Goal: Task Accomplishment & Management: Manage account settings

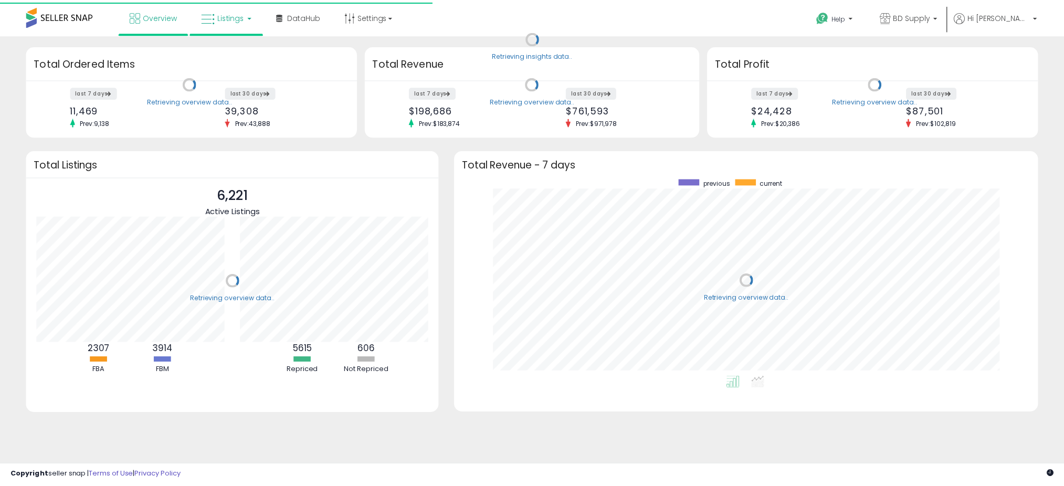
scroll to position [198, 568]
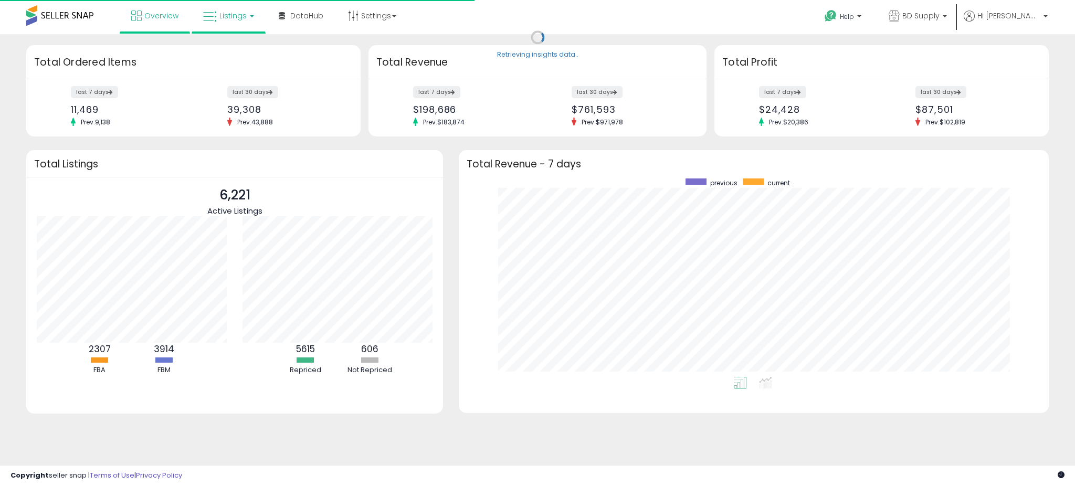
click at [227, 17] on span "Listings" at bounding box center [232, 15] width 27 height 10
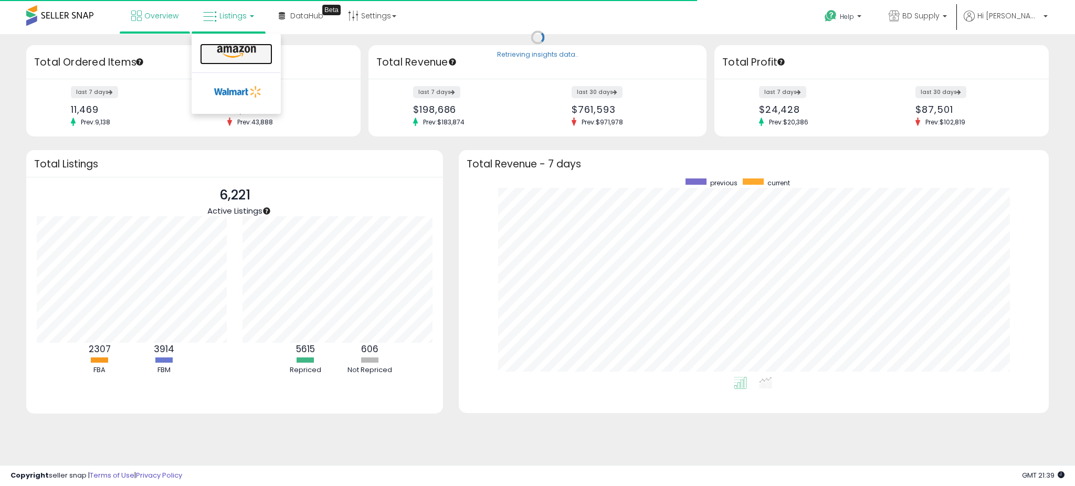
click at [227, 59] on link at bounding box center [236, 54] width 72 height 21
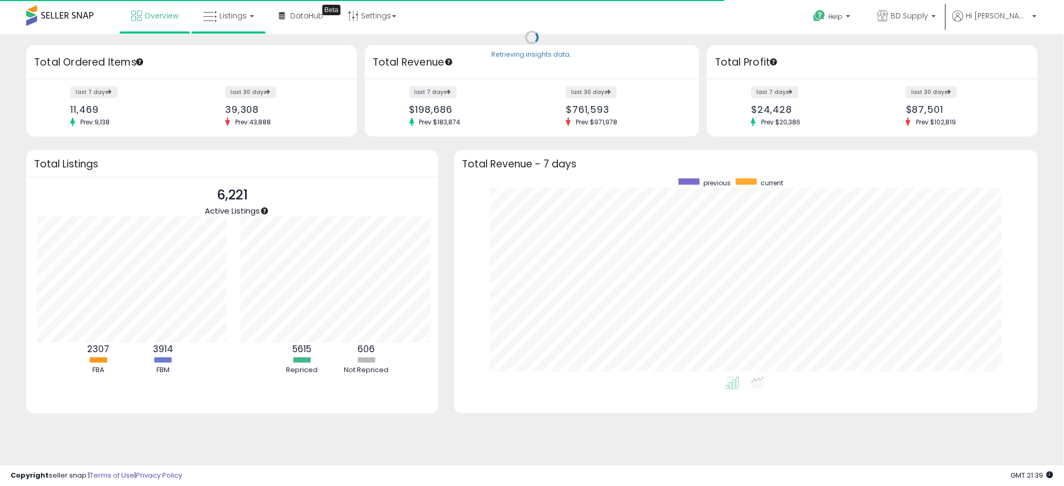
scroll to position [524514, 524149]
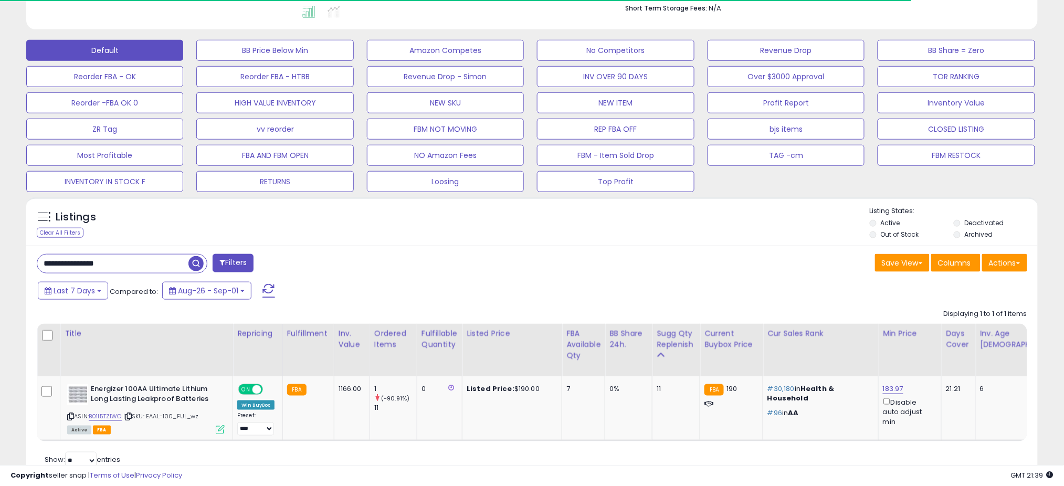
scroll to position [337, 0]
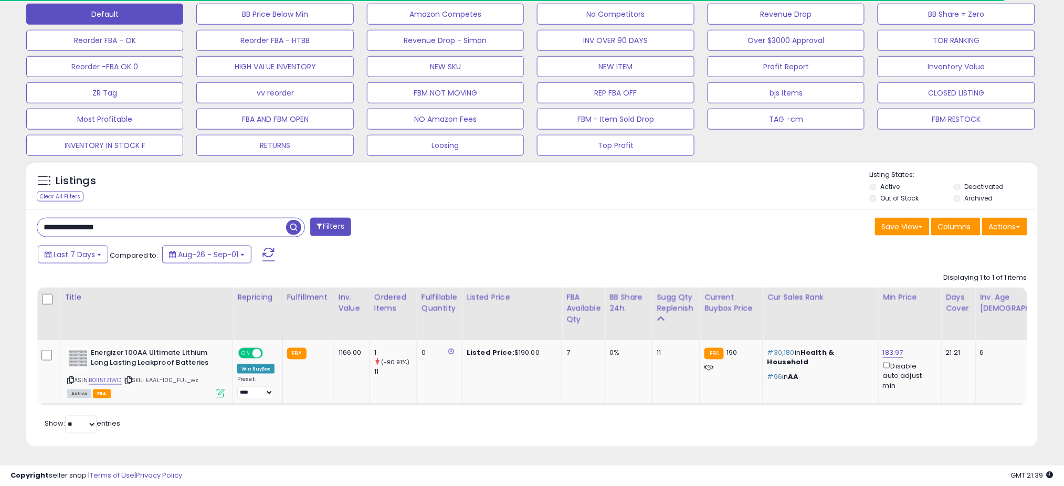
drag, startPoint x: 135, startPoint y: 221, endPoint x: 35, endPoint y: 221, distance: 100.2
click at [35, 221] on div "**********" at bounding box center [280, 228] width 503 height 21
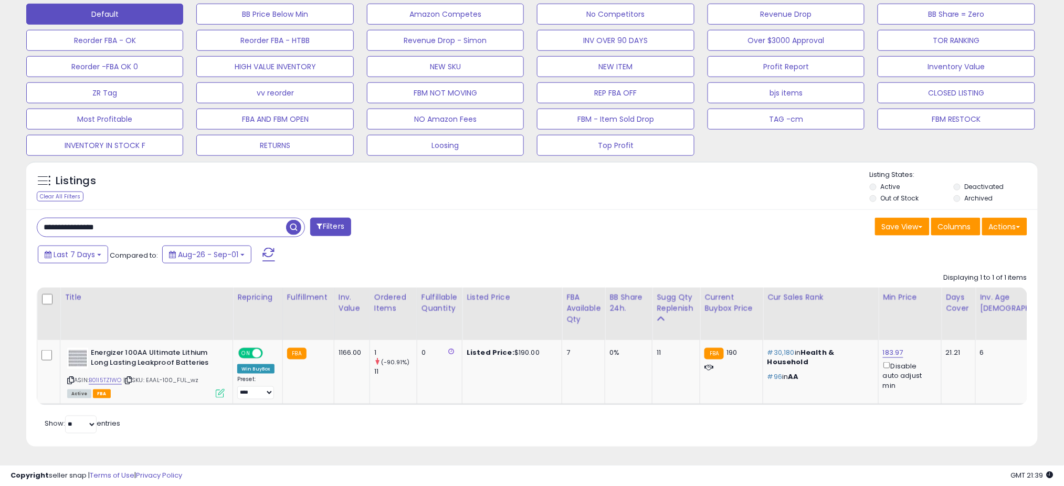
paste input "text"
click at [290, 220] on span "button" at bounding box center [293, 227] width 15 height 15
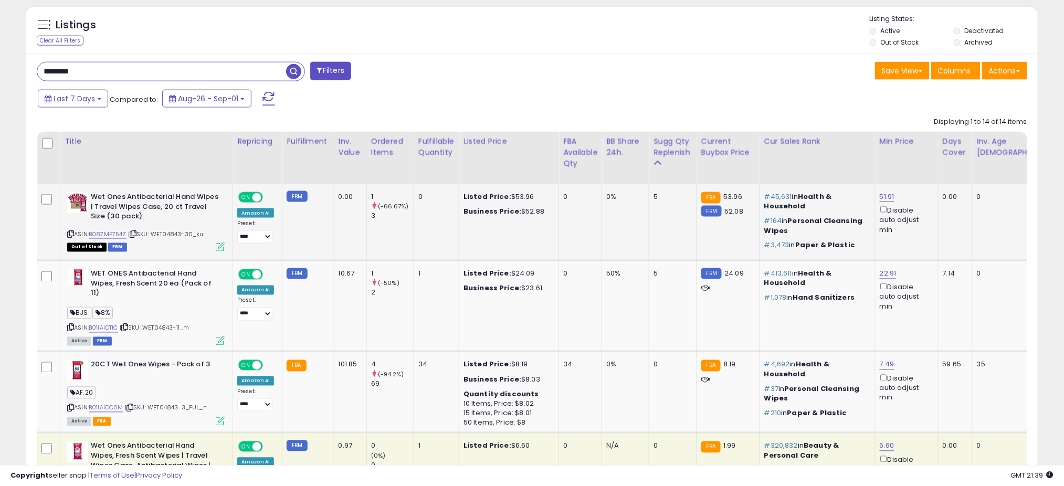
scroll to position [215, 587]
click at [105, 330] on link "B01IAIOTIC" at bounding box center [103, 328] width 29 height 9
drag, startPoint x: 144, startPoint y: 74, endPoint x: 10, endPoint y: 62, distance: 133.8
click at [10, 62] on div "**********" at bounding box center [531, 464] width 1053 height 1804
paste input "*******"
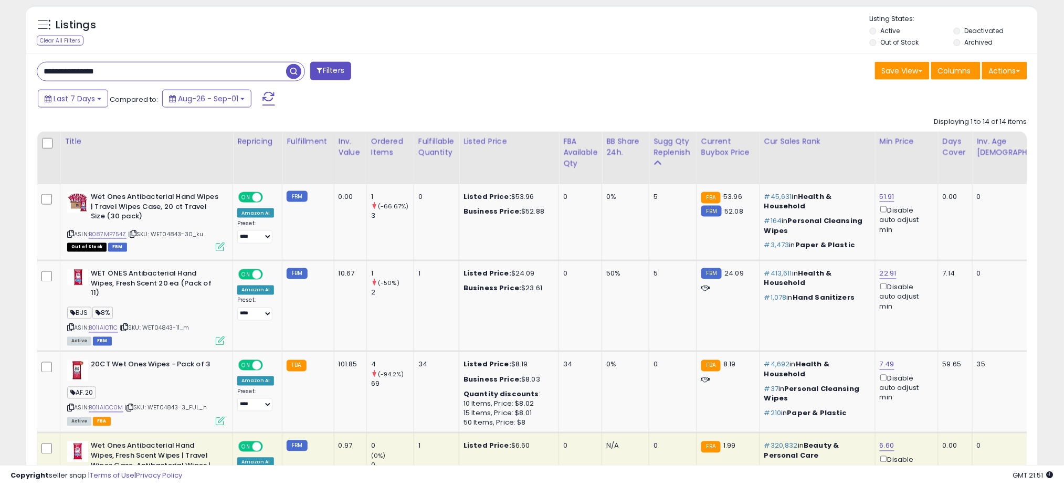
click at [292, 71] on span "button" at bounding box center [293, 71] width 15 height 15
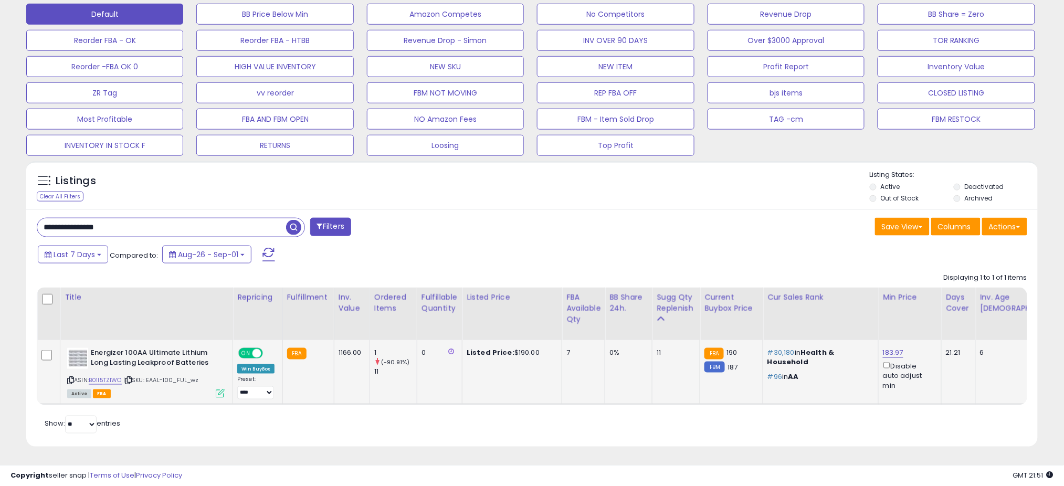
click at [219, 389] on icon at bounding box center [220, 393] width 9 height 9
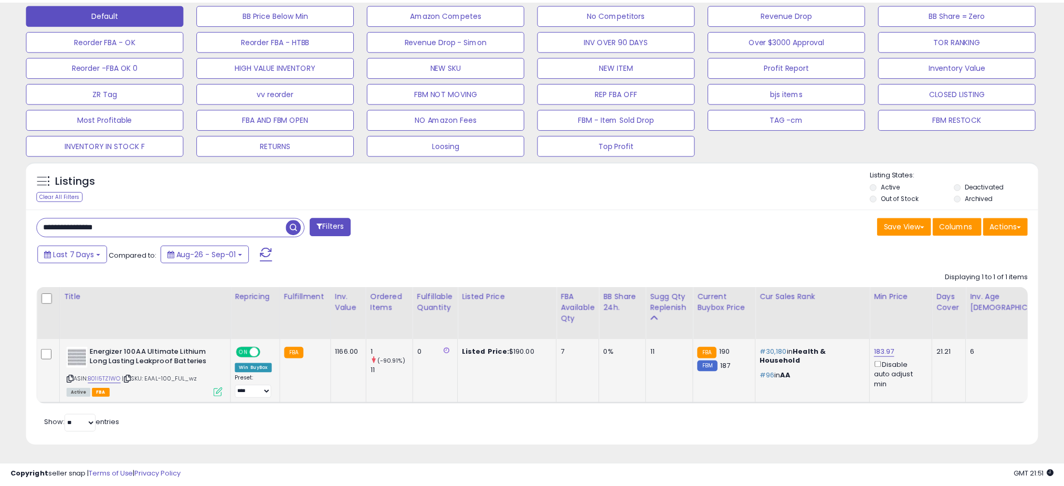
scroll to position [215, 593]
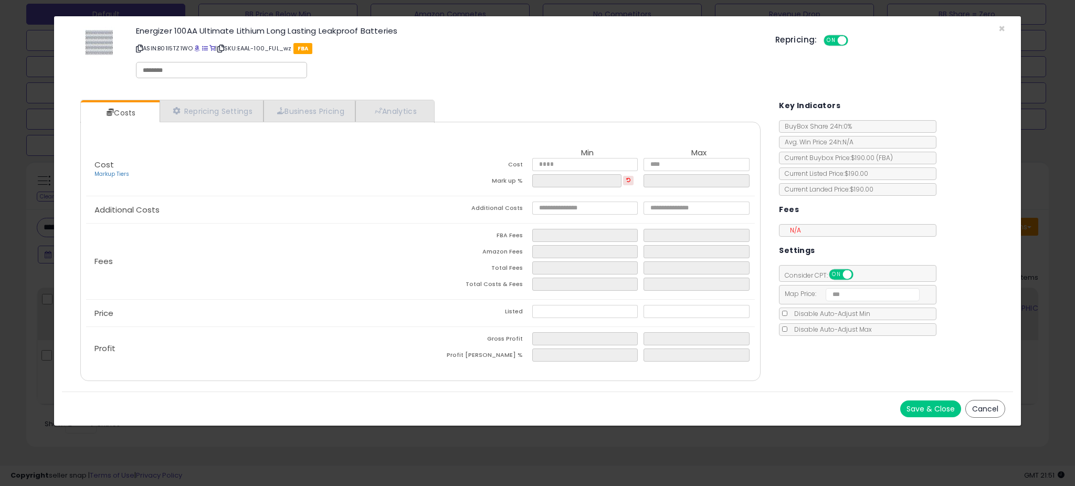
click at [978, 408] on button "Cancel" at bounding box center [985, 409] width 40 height 18
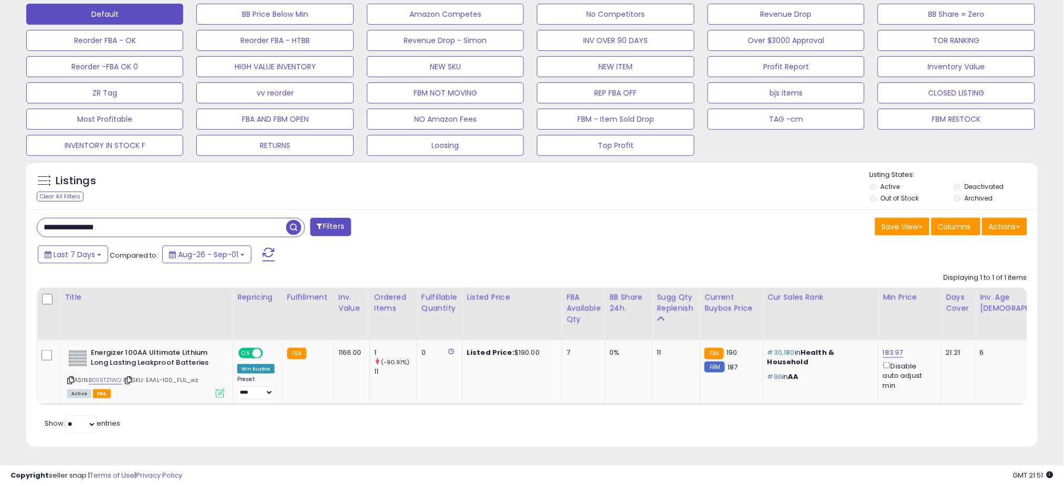
scroll to position [524497, 524125]
click at [130, 377] on icon at bounding box center [128, 380] width 7 height 6
drag, startPoint x: 130, startPoint y: 208, endPoint x: 26, endPoint y: 219, distance: 104.5
click at [26, 219] on div "**********" at bounding box center [531, 327] width 1011 height 237
paste input "text"
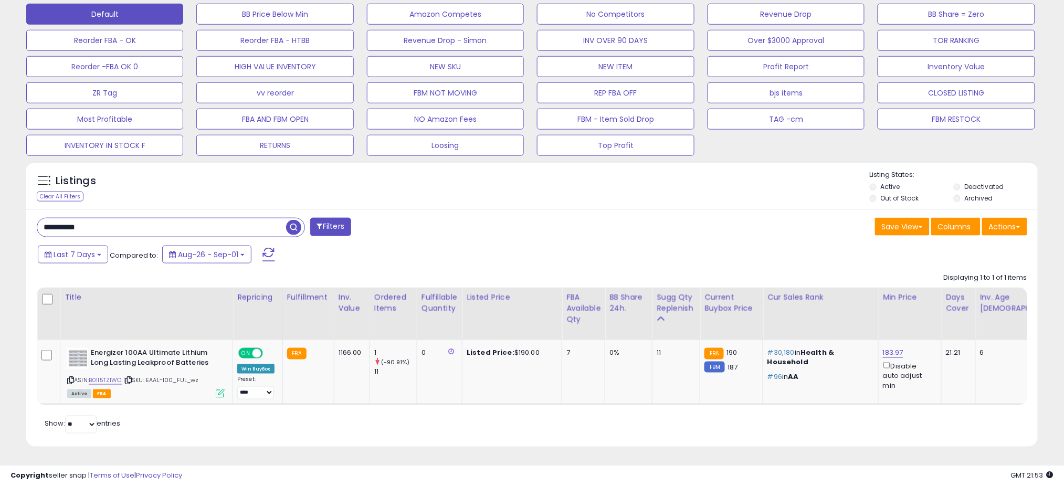
click at [292, 220] on span "button" at bounding box center [293, 227] width 15 height 15
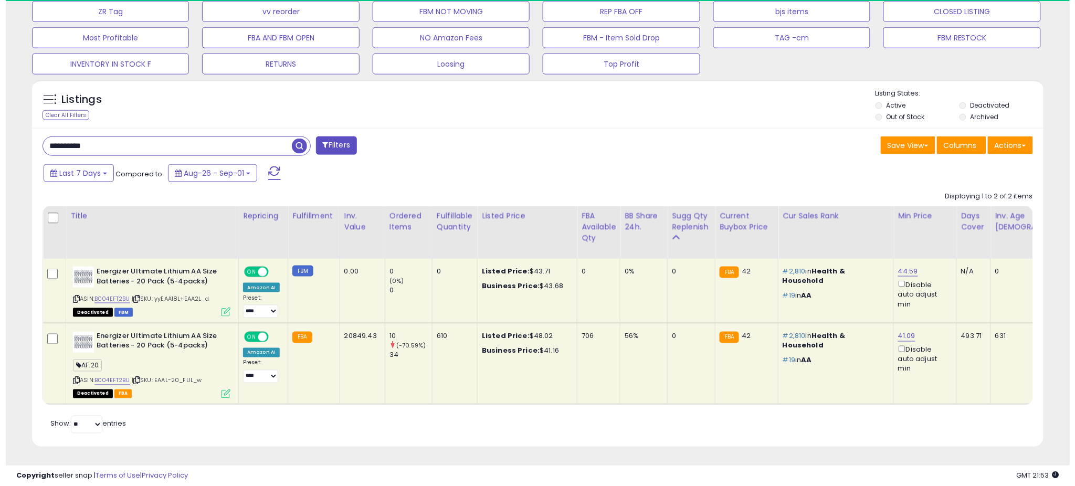
scroll to position [215, 587]
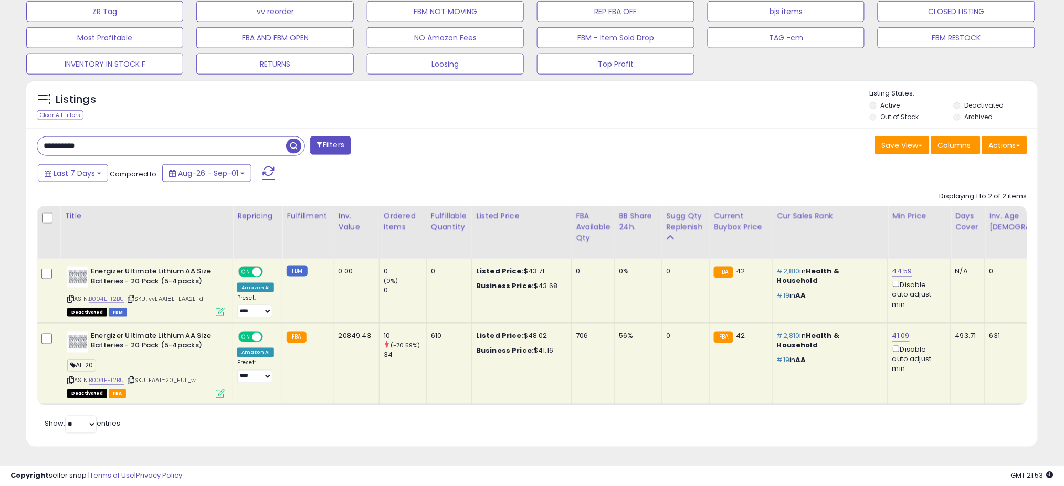
click at [220, 389] on icon at bounding box center [220, 393] width 9 height 9
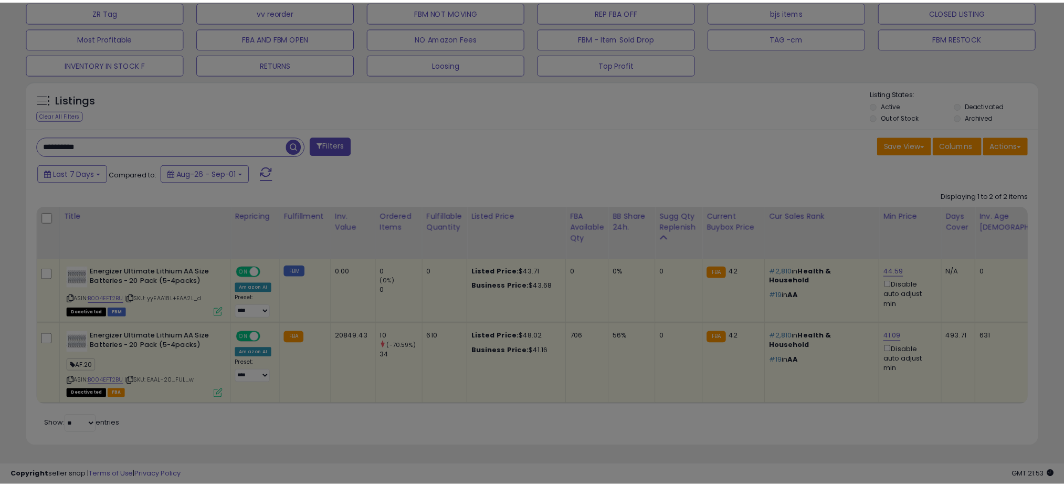
scroll to position [215, 593]
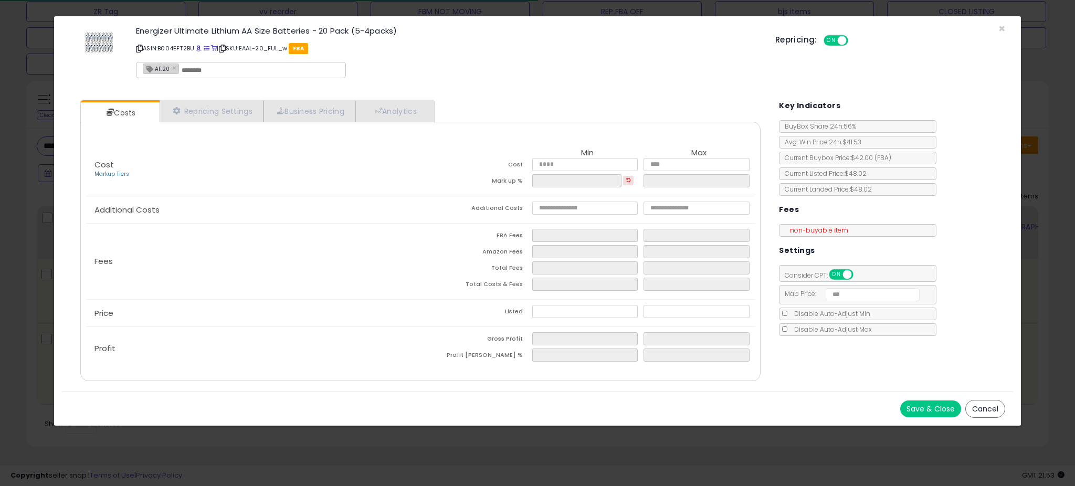
click at [317, 273] on div "Fees FBA Fees **** **** Amazon Fees Total Fees Total Costs & Fees" at bounding box center [420, 262] width 668 height 76
click at [980, 405] on button "Cancel" at bounding box center [985, 409] width 40 height 18
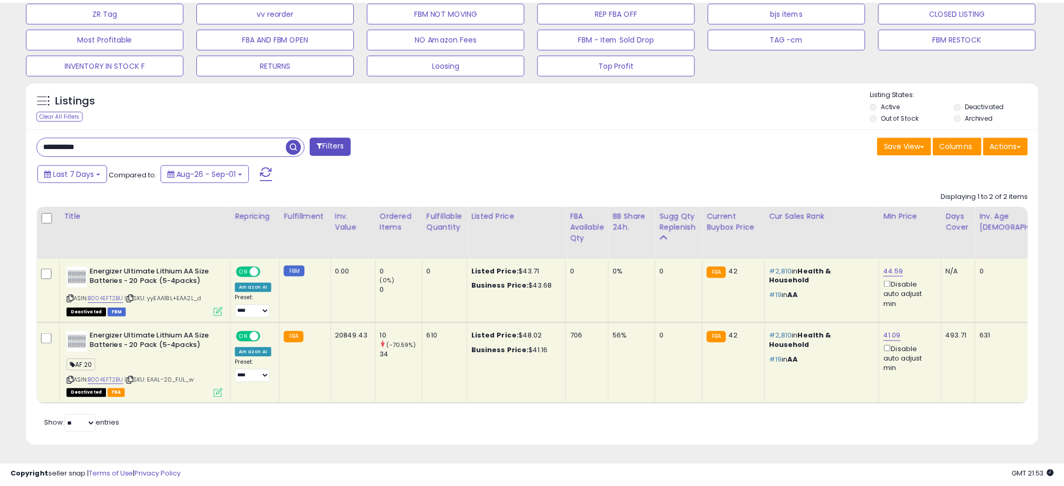
scroll to position [524497, 524125]
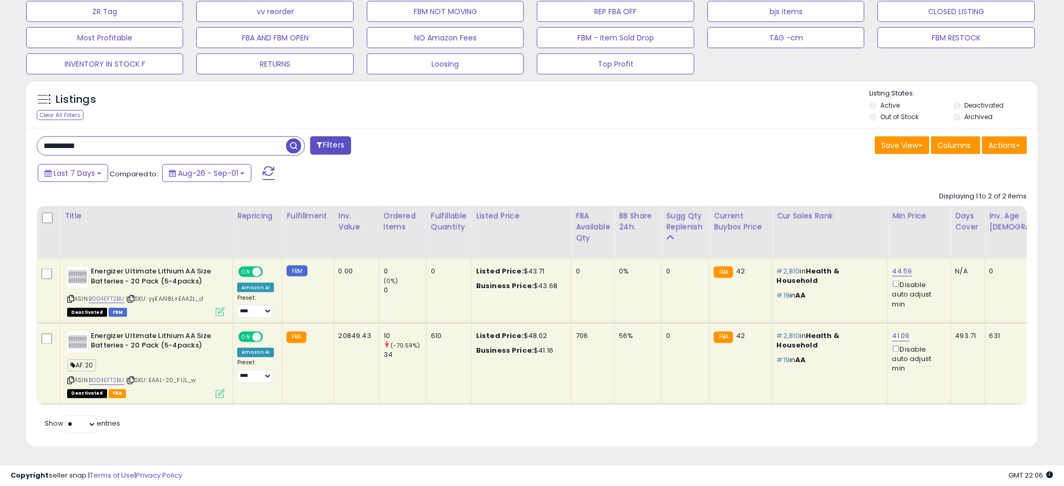
drag, startPoint x: 86, startPoint y: 139, endPoint x: -8, endPoint y: 140, distance: 93.9
paste input "text"
type input "**********"
click at [290, 139] on span "button" at bounding box center [293, 146] width 15 height 15
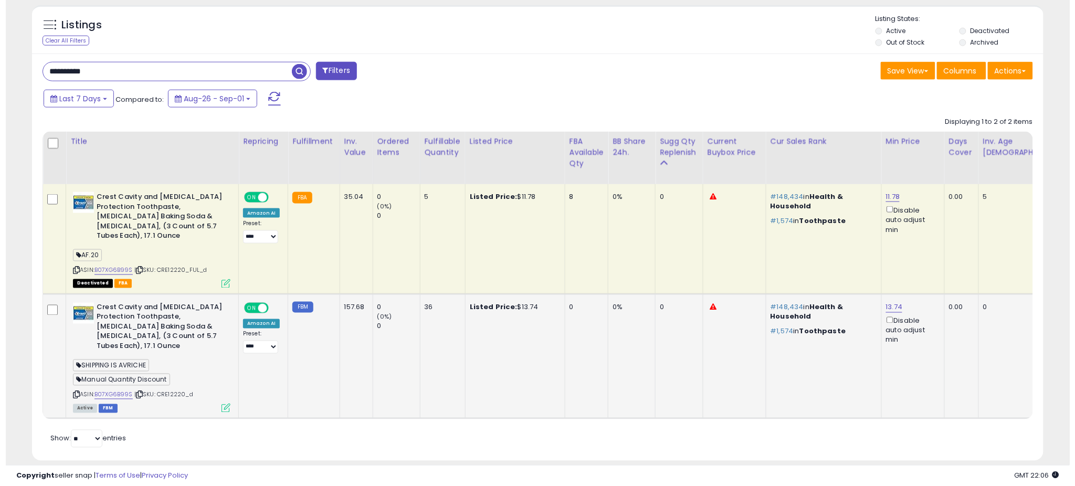
scroll to position [215, 587]
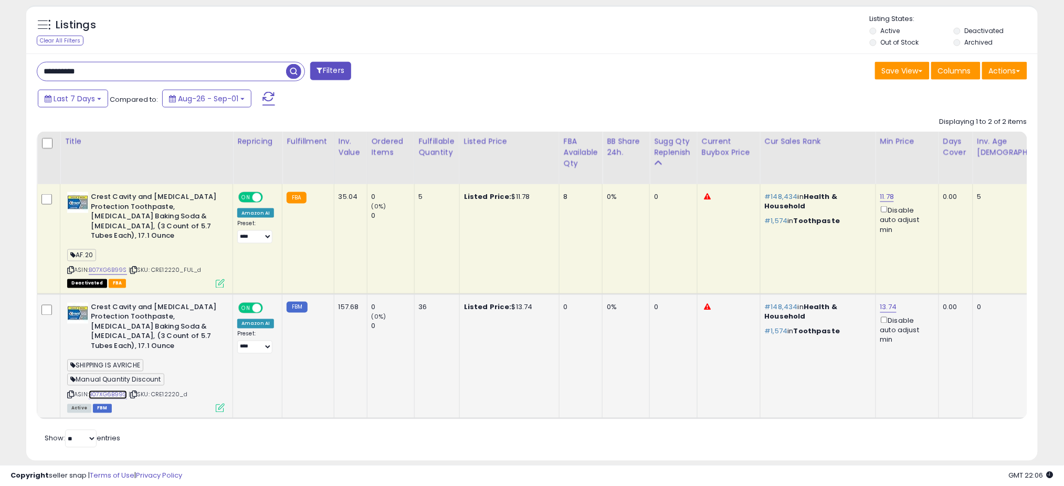
click at [109, 390] on link "B07XG6B99S" at bounding box center [108, 394] width 38 height 9
drag, startPoint x: 217, startPoint y: 387, endPoint x: 279, endPoint y: 380, distance: 61.8
click at [279, 380] on tr "**********" at bounding box center [804, 356] width 1534 height 124
click at [221, 279] on icon at bounding box center [220, 283] width 9 height 9
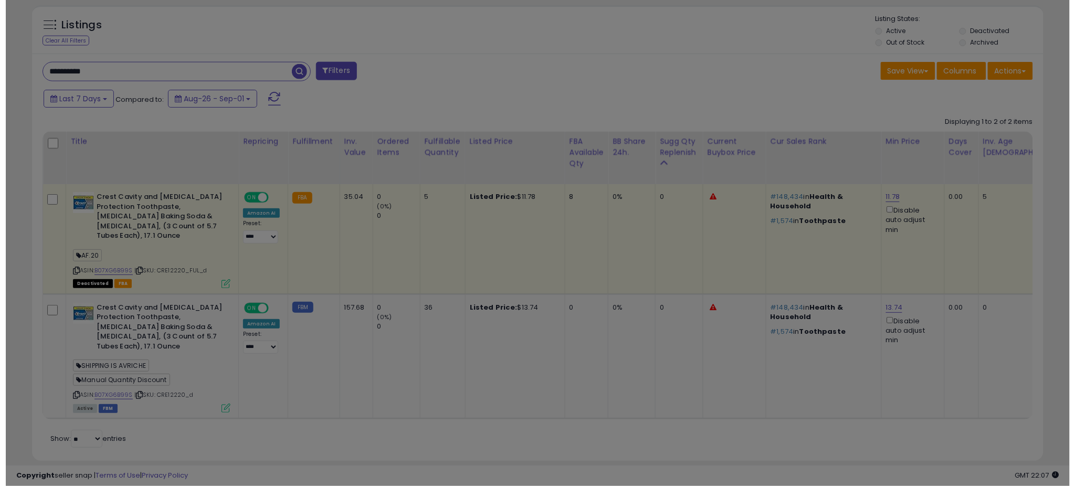
scroll to position [215, 593]
